Goal: Task Accomplishment & Management: Manage account settings

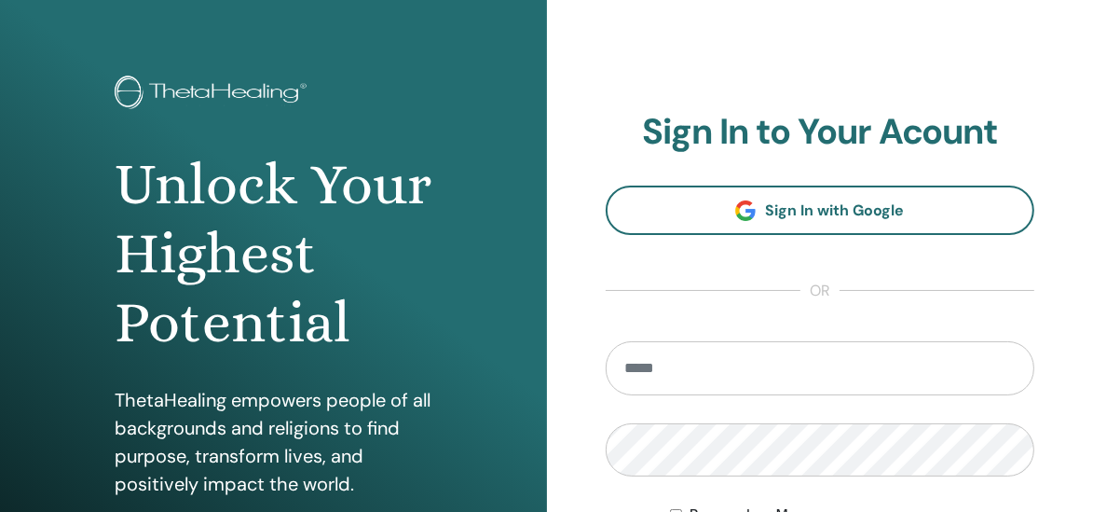
scroll to position [92, 0]
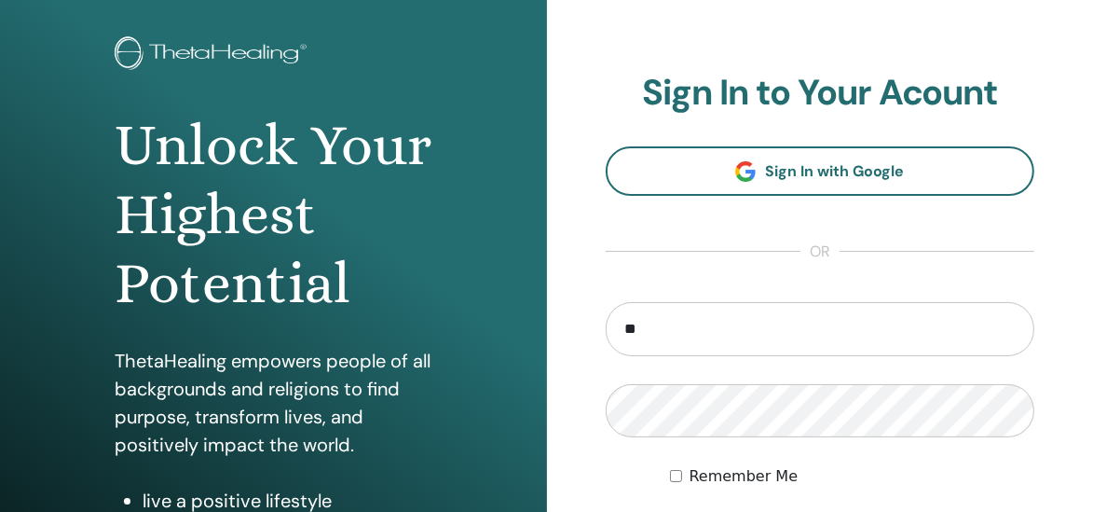
type input "**********"
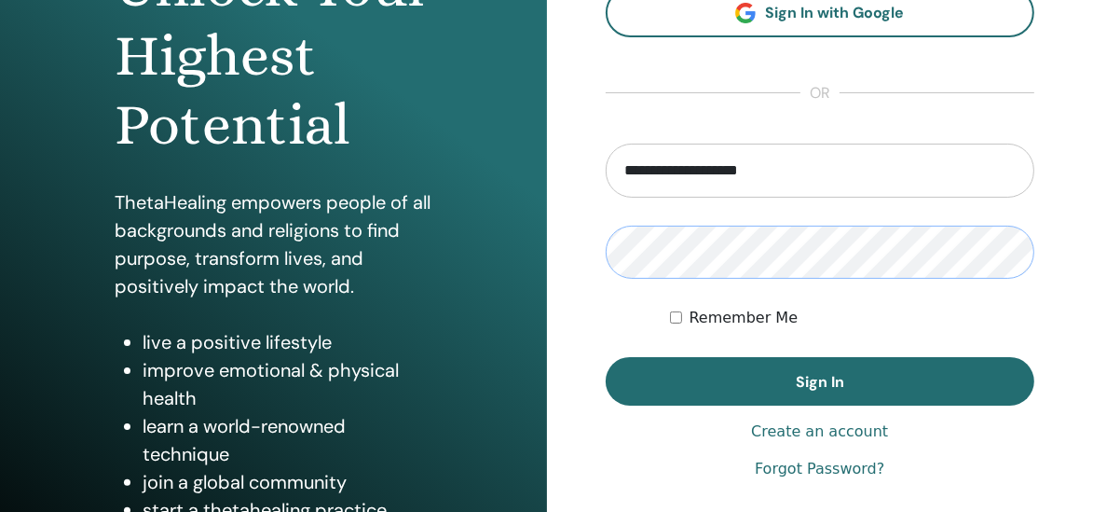
scroll to position [279, 0]
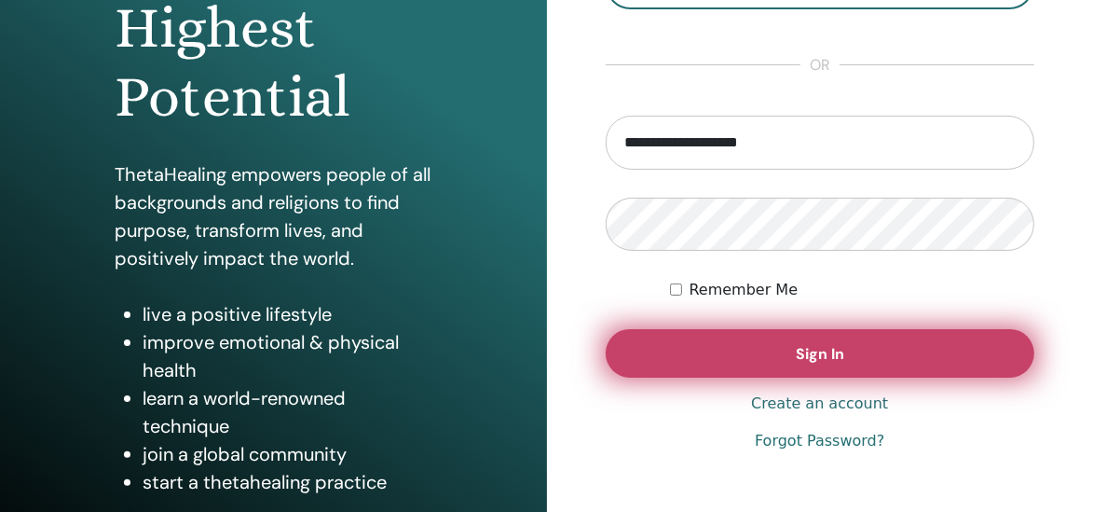
click at [722, 367] on button "Sign In" at bounding box center [821, 353] width 430 height 48
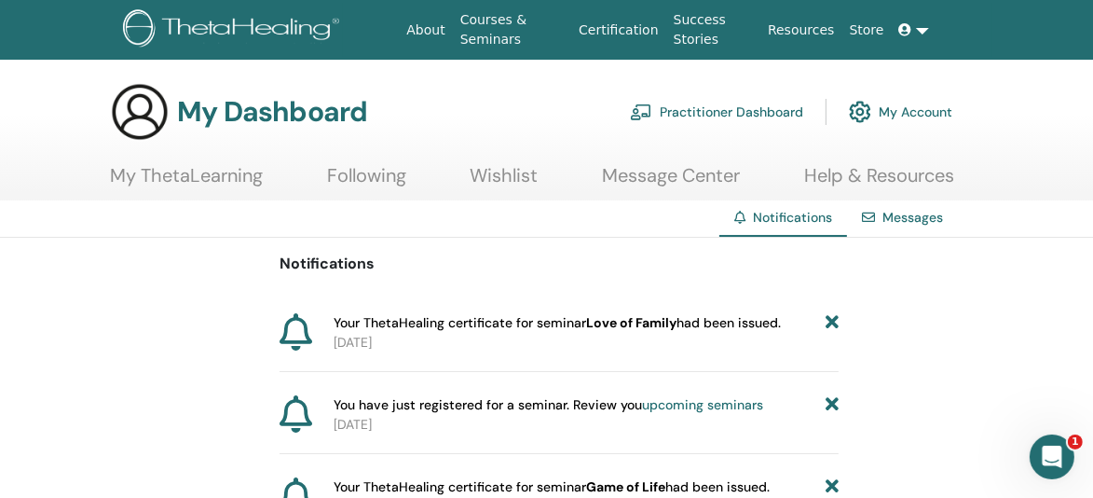
click at [228, 182] on link "My ThetaLearning" at bounding box center [186, 182] width 153 height 36
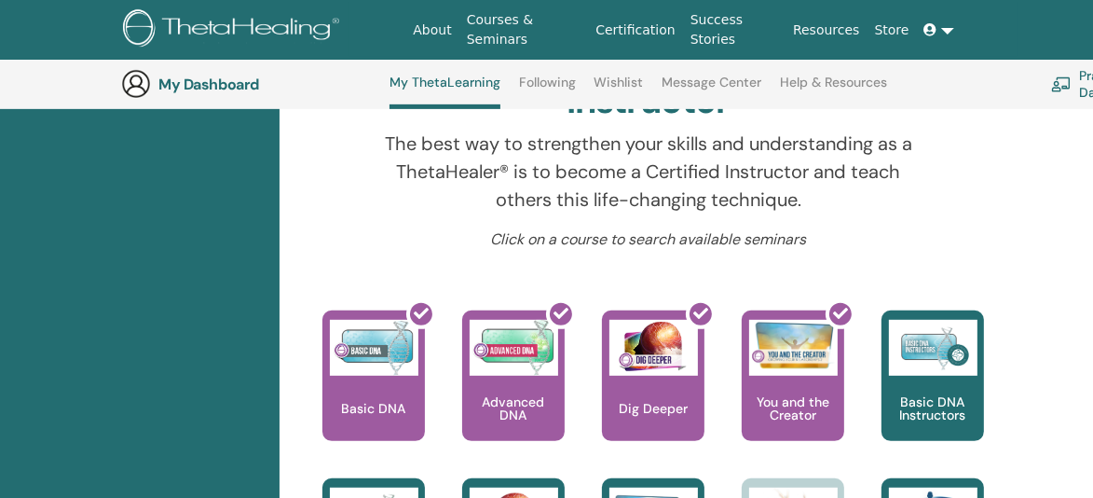
scroll to position [702, 0]
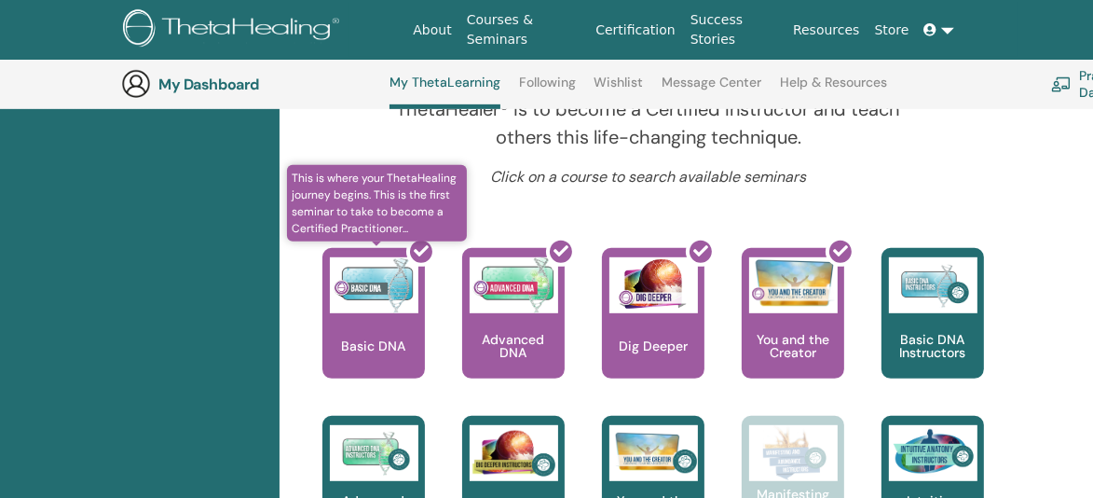
click at [375, 252] on div at bounding box center [385, 321] width 103 height 168
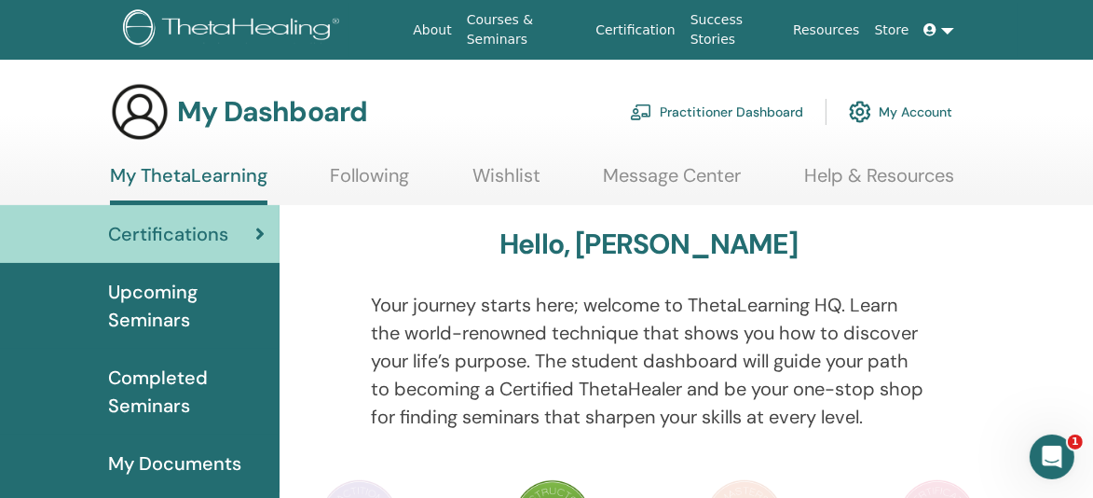
click at [165, 375] on span "Completed Seminars" at bounding box center [186, 391] width 157 height 56
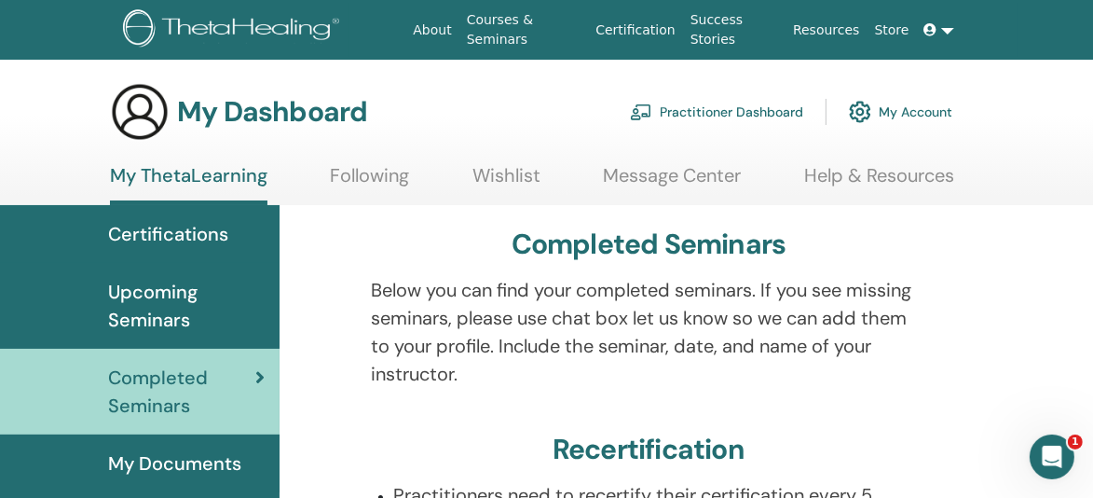
click at [952, 30] on link at bounding box center [939, 30] width 45 height 34
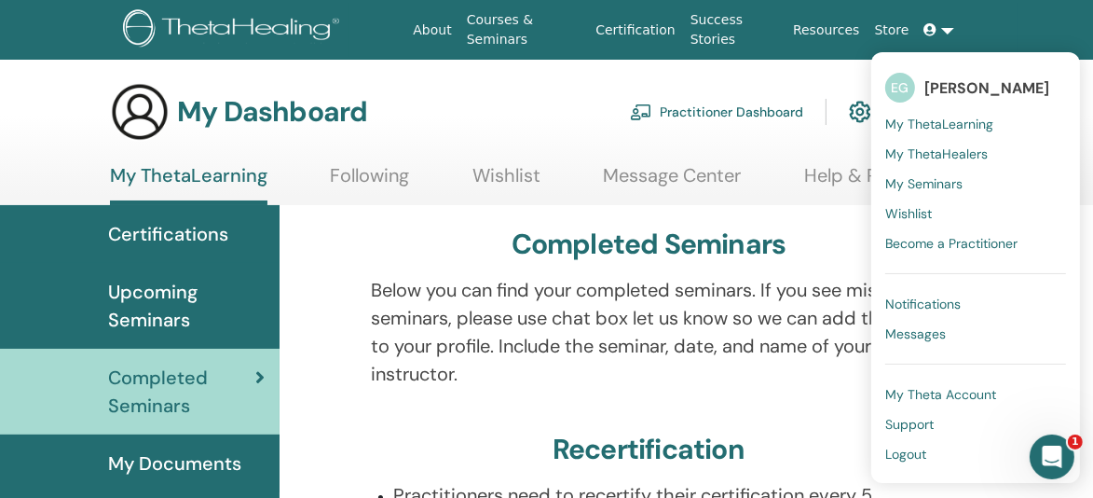
click at [974, 393] on span "My Theta Account" at bounding box center [940, 394] width 111 height 17
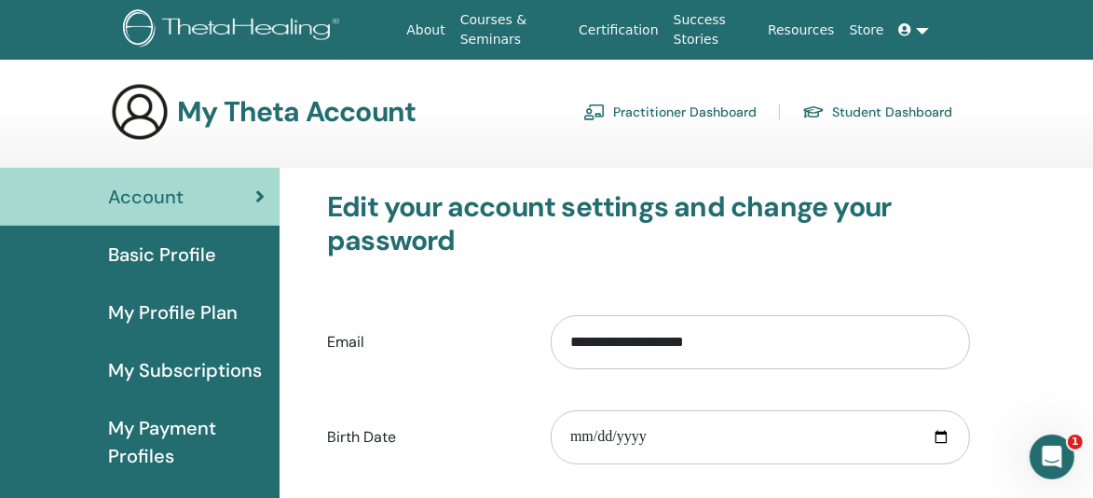
click at [925, 33] on link at bounding box center [914, 30] width 45 height 34
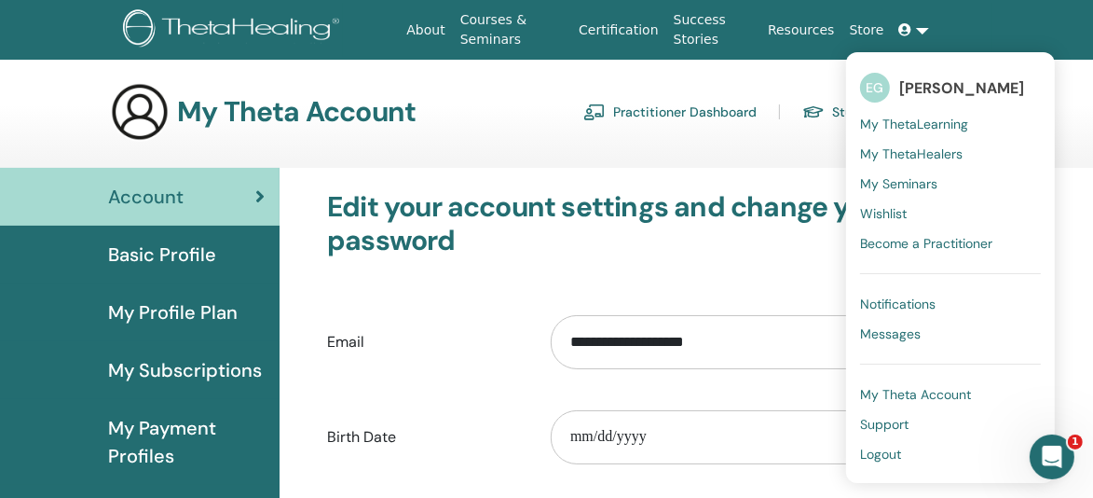
click at [927, 99] on link "EG Ezgi Gemici" at bounding box center [950, 87] width 181 height 43
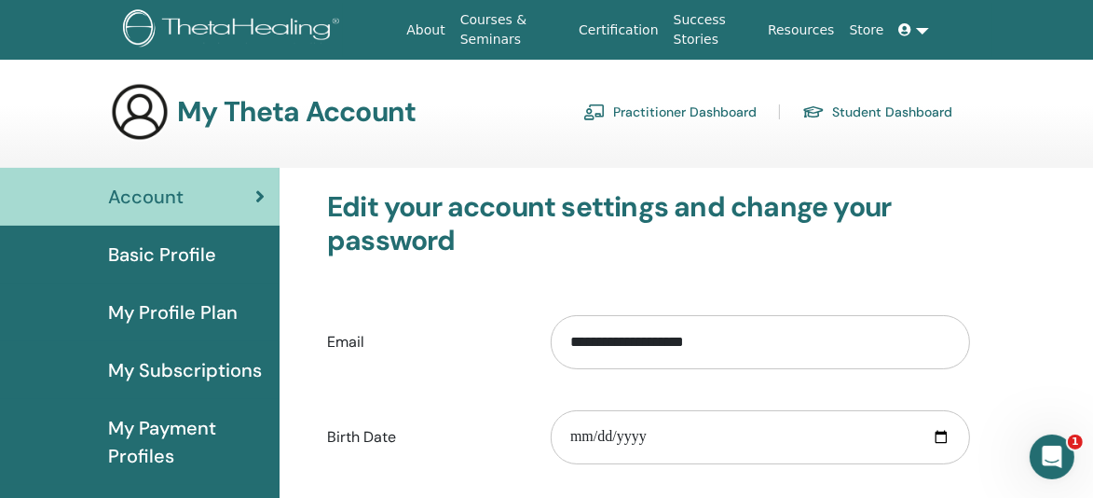
click at [655, 31] on link "Certification" at bounding box center [618, 30] width 94 height 34
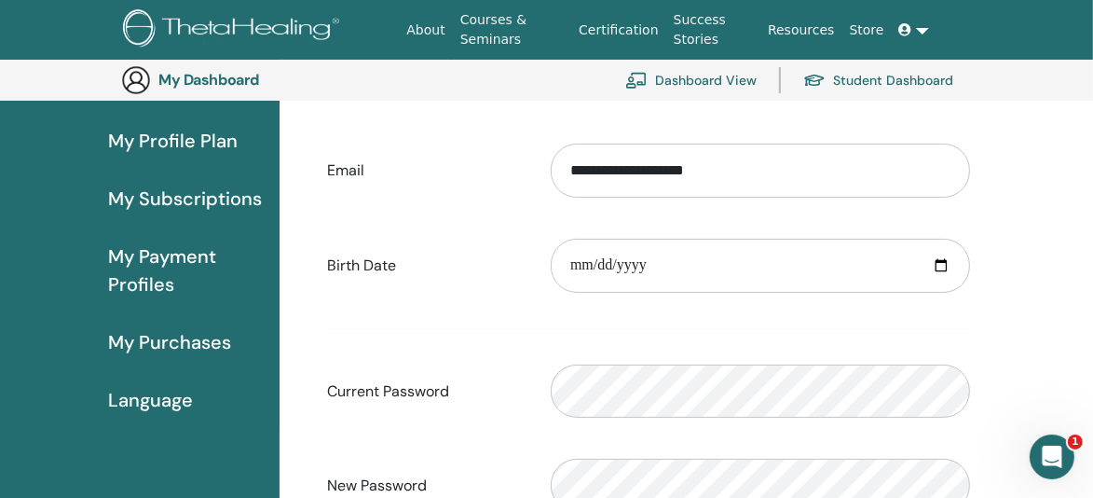
scroll to position [227, 0]
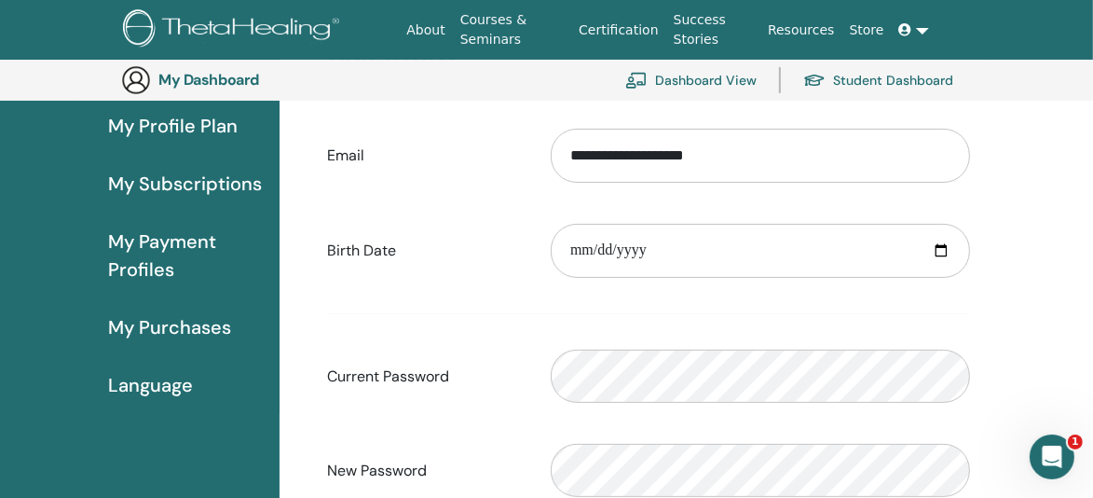
click at [153, 239] on span "My Payment Profiles" at bounding box center [186, 255] width 157 height 56
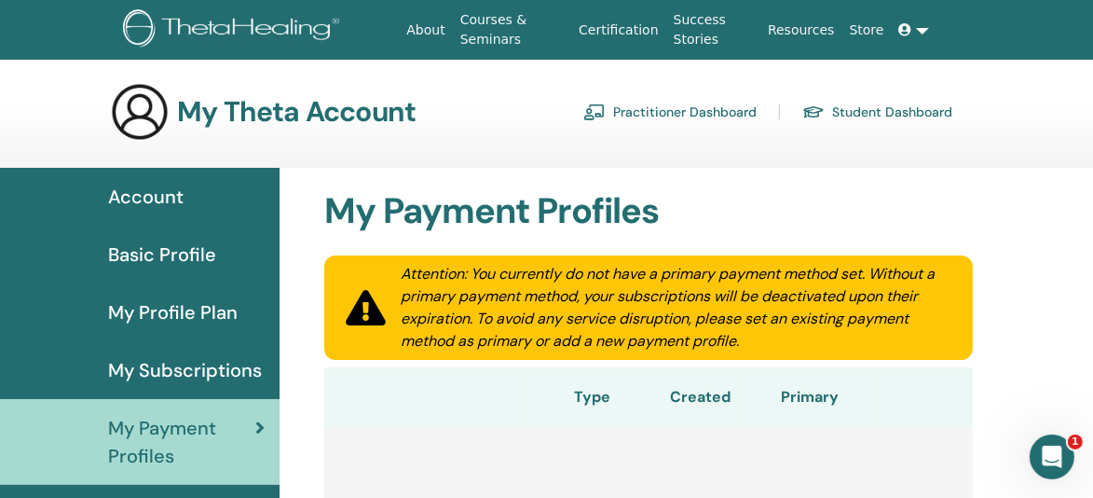
click at [163, 199] on span "Account" at bounding box center [145, 197] width 75 height 28
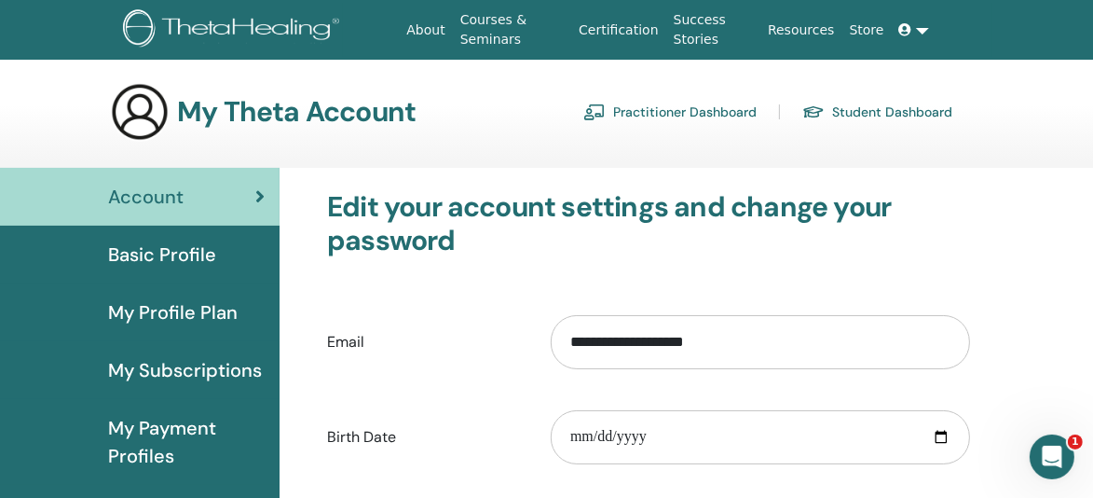
click at [139, 109] on img at bounding box center [140, 112] width 60 height 60
click at [289, 108] on h3 "My Theta Account" at bounding box center [296, 112] width 239 height 34
click at [916, 33] on link at bounding box center [914, 30] width 45 height 34
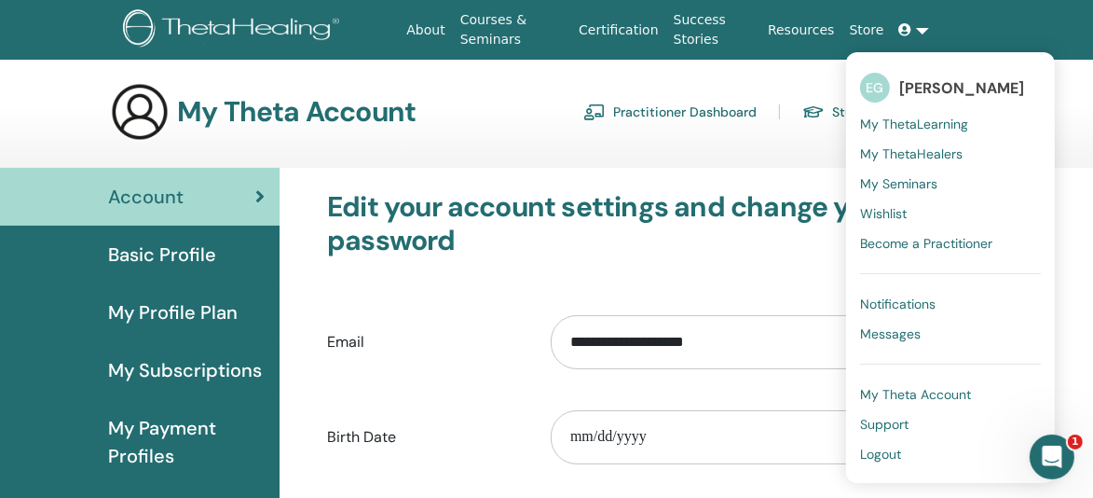
click at [919, 121] on span "My ThetaLearning" at bounding box center [914, 124] width 108 height 17
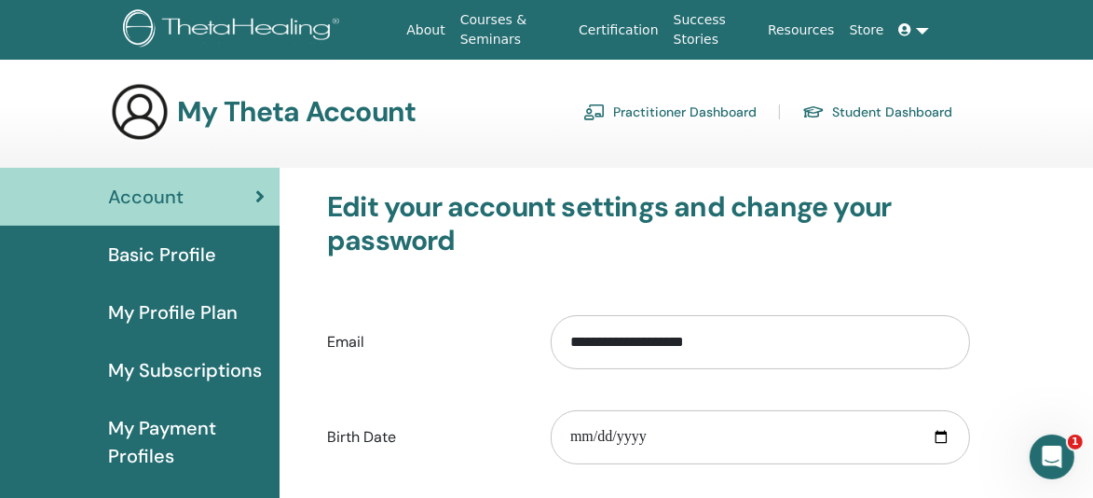
click at [846, 112] on link "Student Dashboard" at bounding box center [877, 112] width 150 height 30
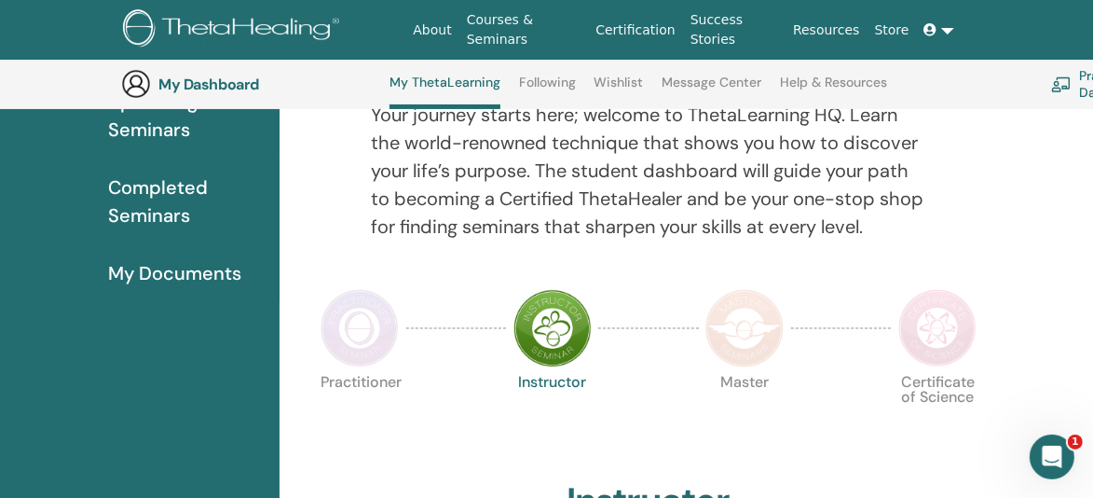
scroll to position [236, 0]
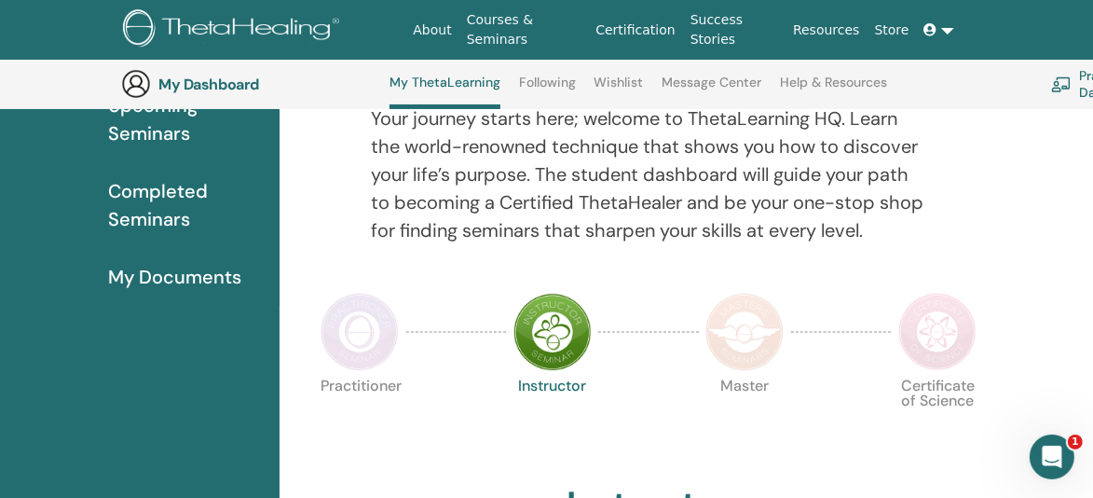
click at [343, 335] on img at bounding box center [360, 332] width 78 height 78
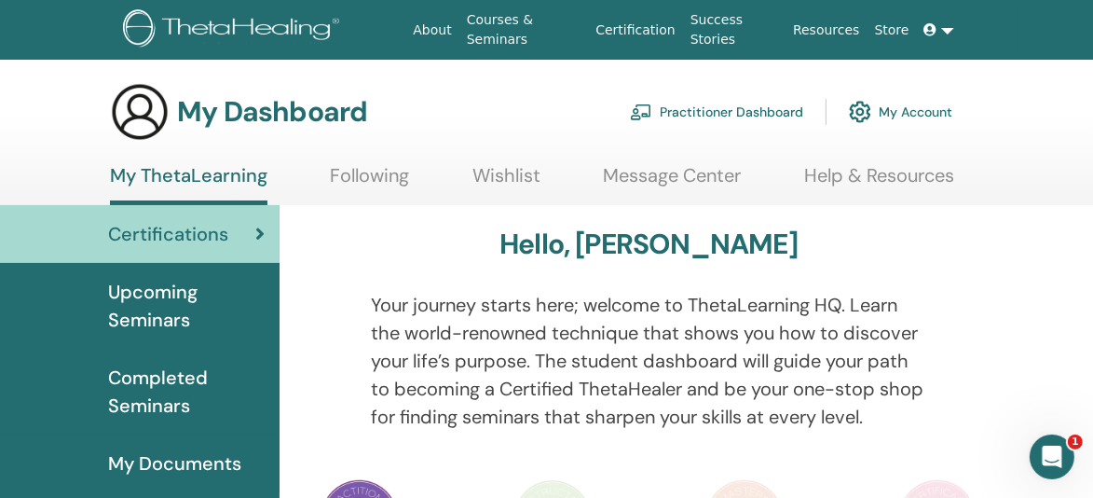
click at [761, 108] on link "Practitioner Dashboard" at bounding box center [716, 111] width 173 height 41
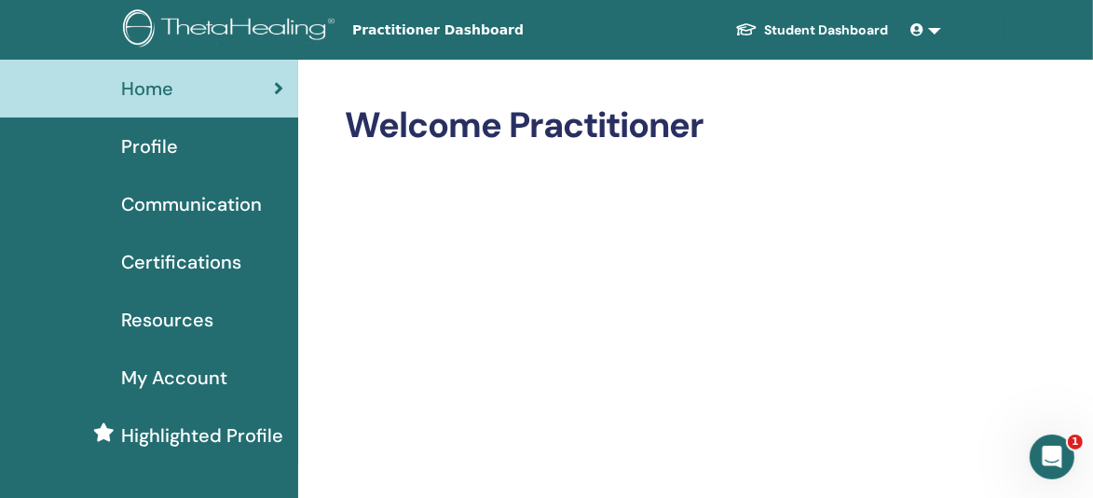
click at [211, 269] on span "Certifications" at bounding box center [181, 262] width 120 height 28
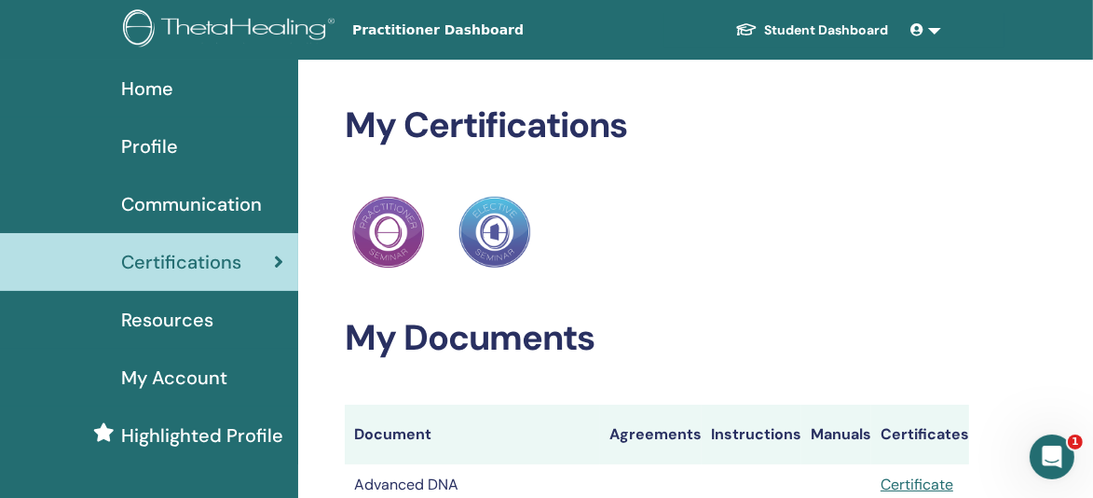
click at [929, 34] on link at bounding box center [926, 30] width 45 height 34
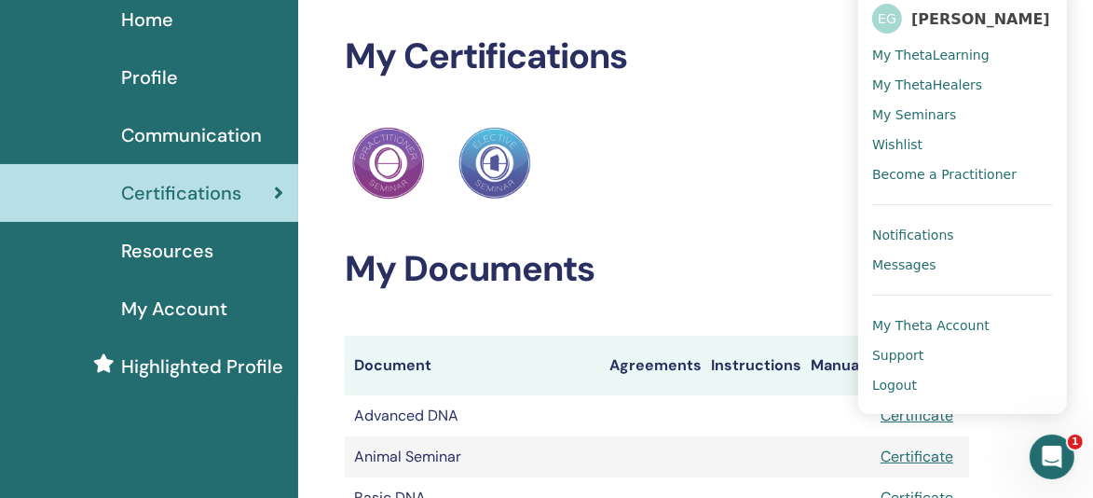
scroll to position [186, 0]
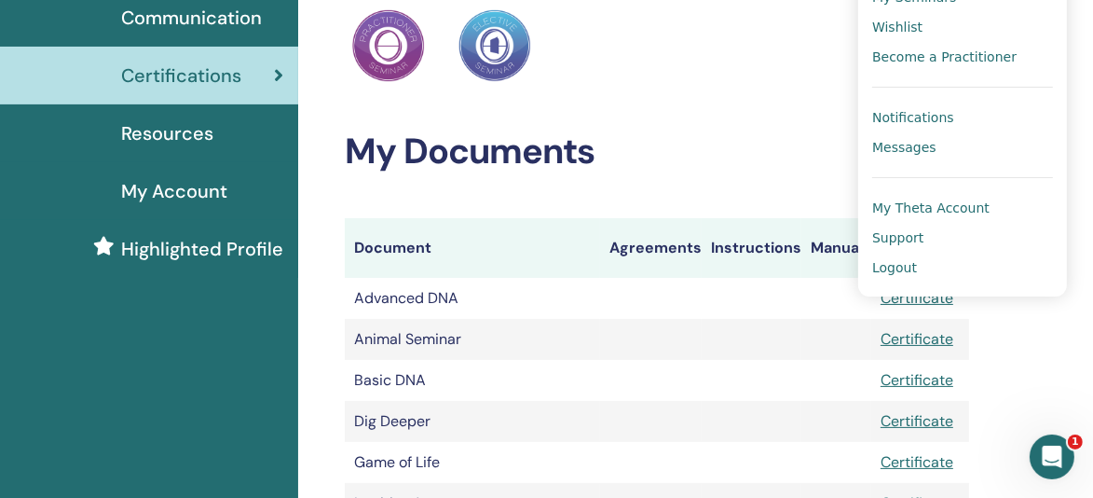
click at [910, 211] on span "My Theta Account" at bounding box center [930, 207] width 117 height 17
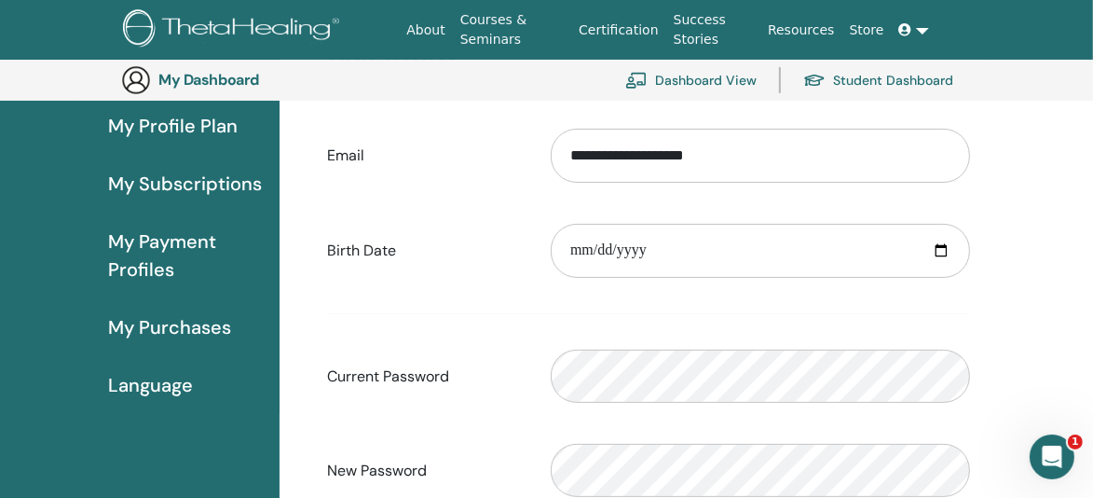
click at [176, 363] on link "Language" at bounding box center [140, 385] width 280 height 58
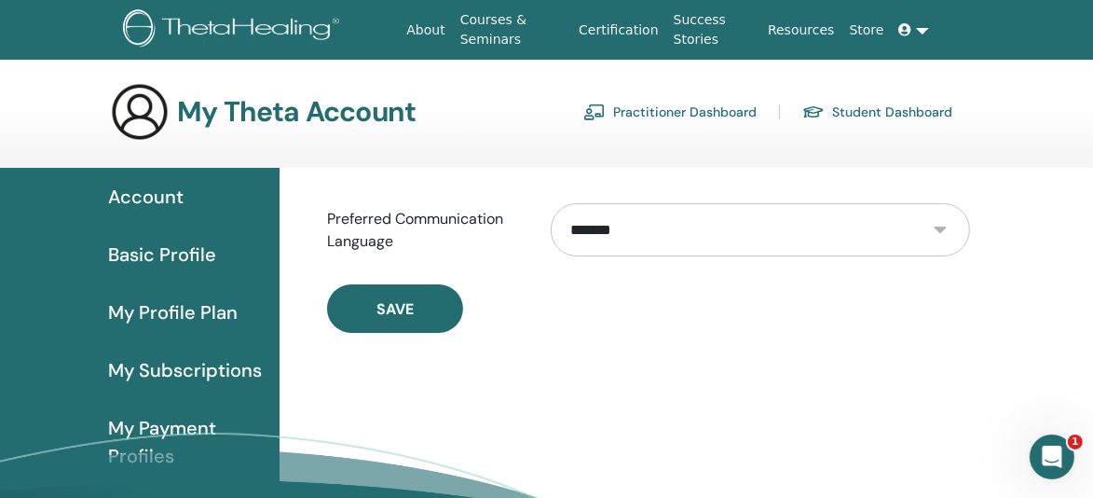
click at [642, 220] on select "**********" at bounding box center [760, 229] width 419 height 53
select select "***"
click at [551, 203] on select "**********" at bounding box center [760, 229] width 419 height 53
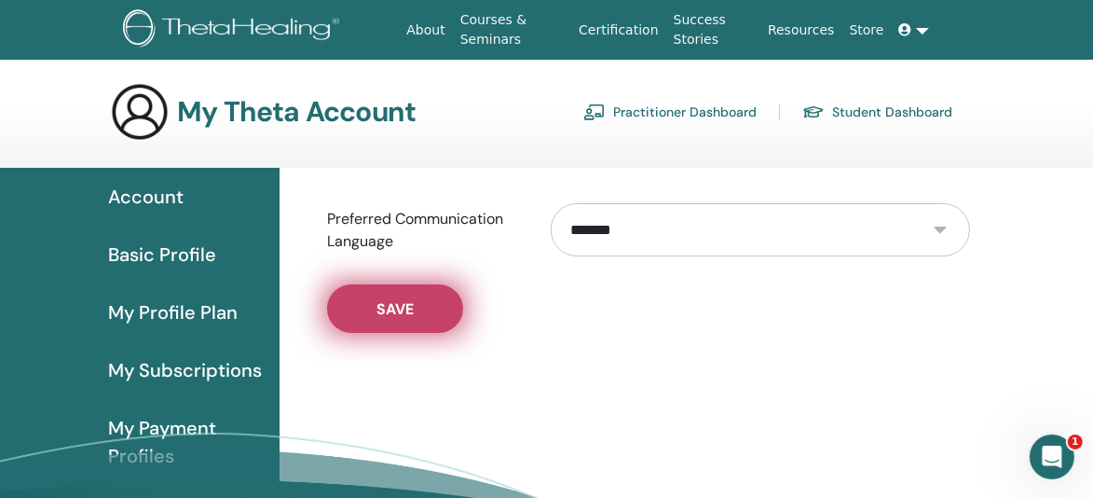
click at [435, 319] on button "Save" at bounding box center [395, 308] width 136 height 48
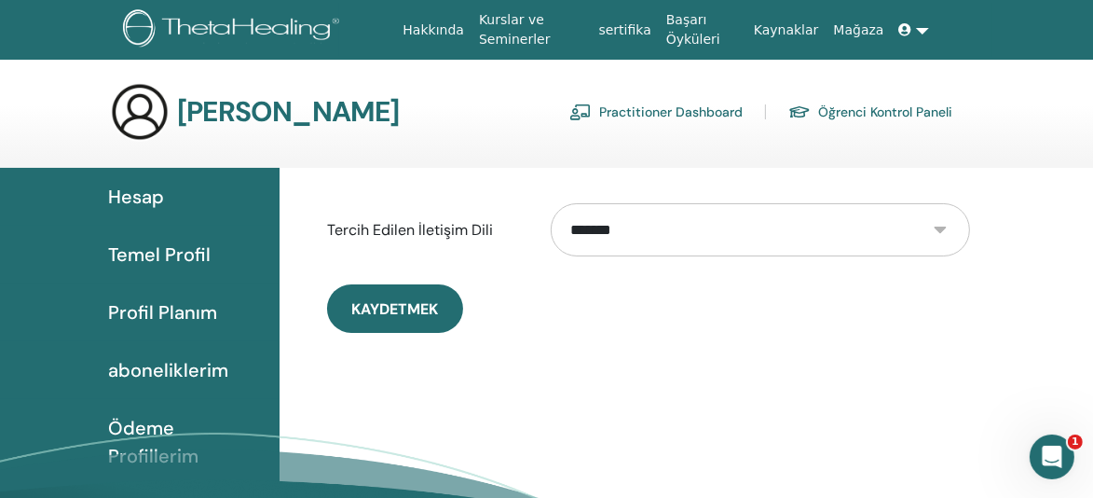
click at [713, 44] on link "Başarı Öyküleri" at bounding box center [703, 30] width 88 height 54
